Goal: Information Seeking & Learning: Learn about a topic

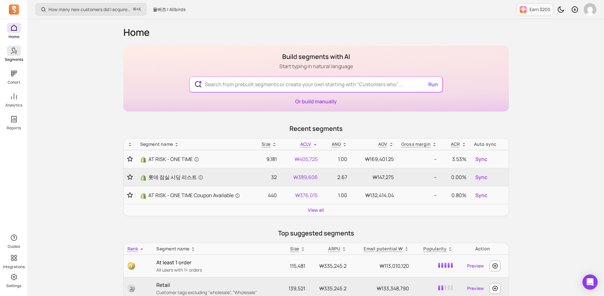
click at [14, 59] on p "Segments" at bounding box center [14, 59] width 18 height 5
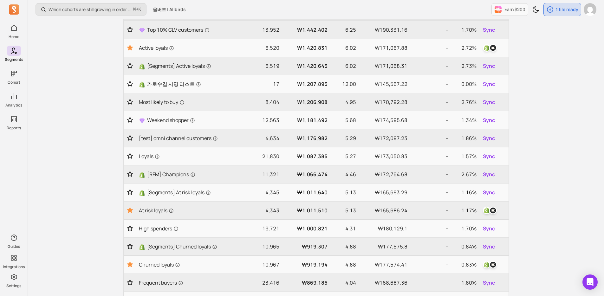
scroll to position [126, 0]
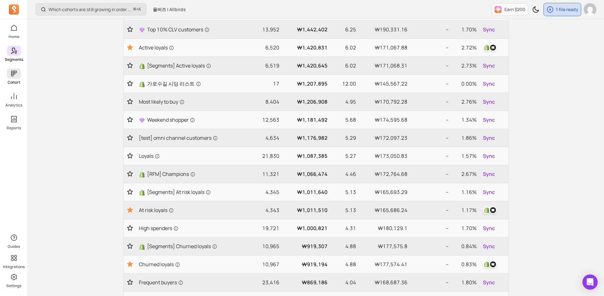
click at [15, 74] on icon at bounding box center [14, 74] width 8 height 8
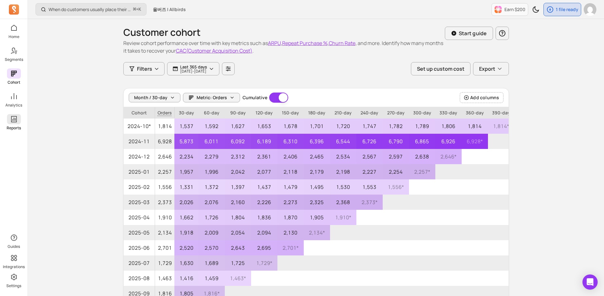
click at [15, 121] on icon at bounding box center [14, 119] width 8 height 8
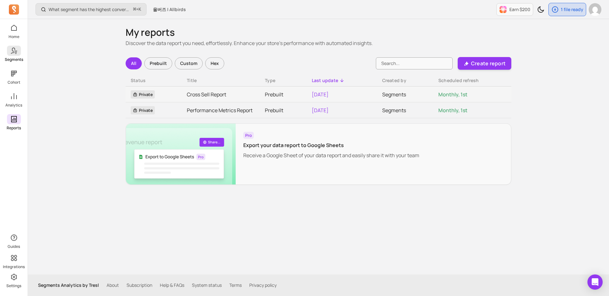
click at [10, 47] on icon at bounding box center [14, 51] width 8 height 8
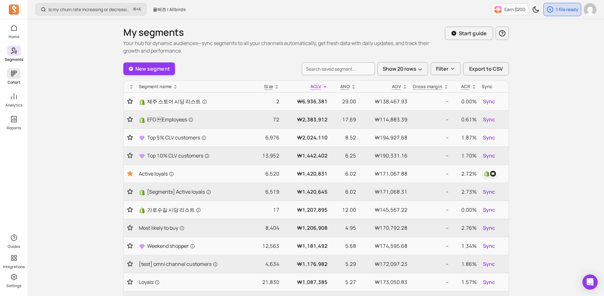
click at [19, 72] on span at bounding box center [14, 73] width 14 height 10
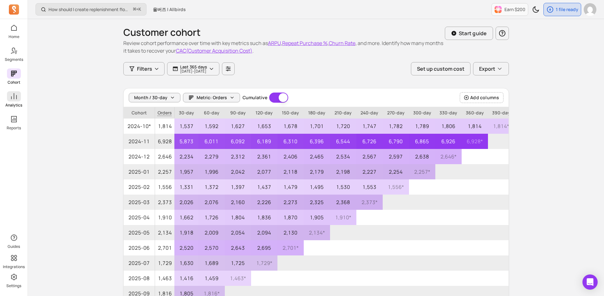
click at [11, 91] on span at bounding box center [14, 96] width 14 height 10
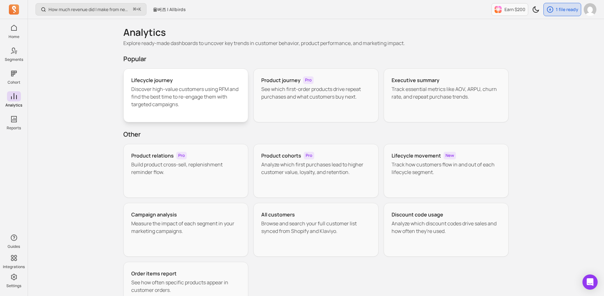
click at [236, 113] on div "Lifecycle journey Discover high-value customers using RFM and find the best tim…" at bounding box center [185, 95] width 125 height 54
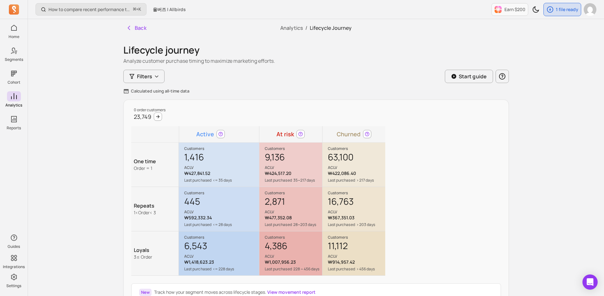
click at [283, 162] on div "9,136 ACLV" at bounding box center [293, 160] width 57 height 19
